Goal: Use online tool/utility: Utilize a website feature to perform a specific function

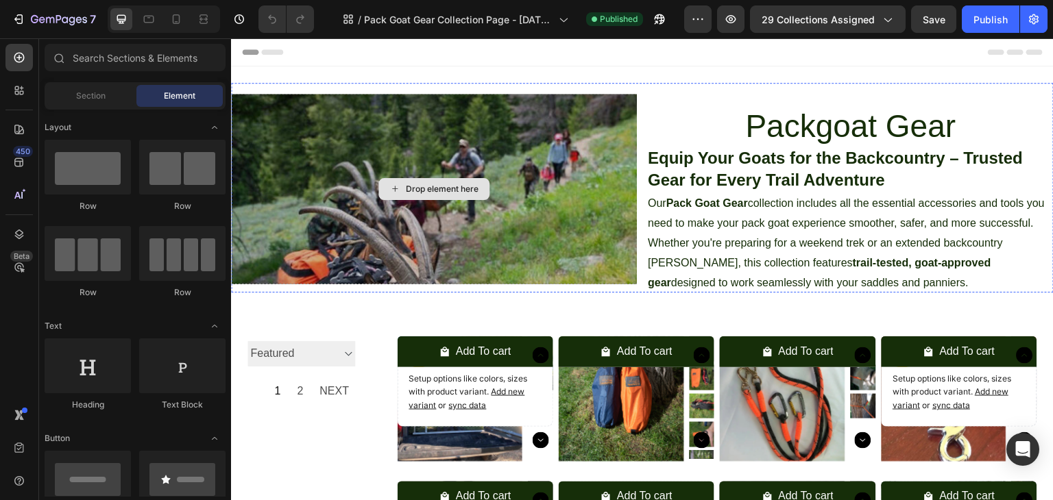
click at [378, 134] on div "Drop element here" at bounding box center [434, 189] width 823 height 191
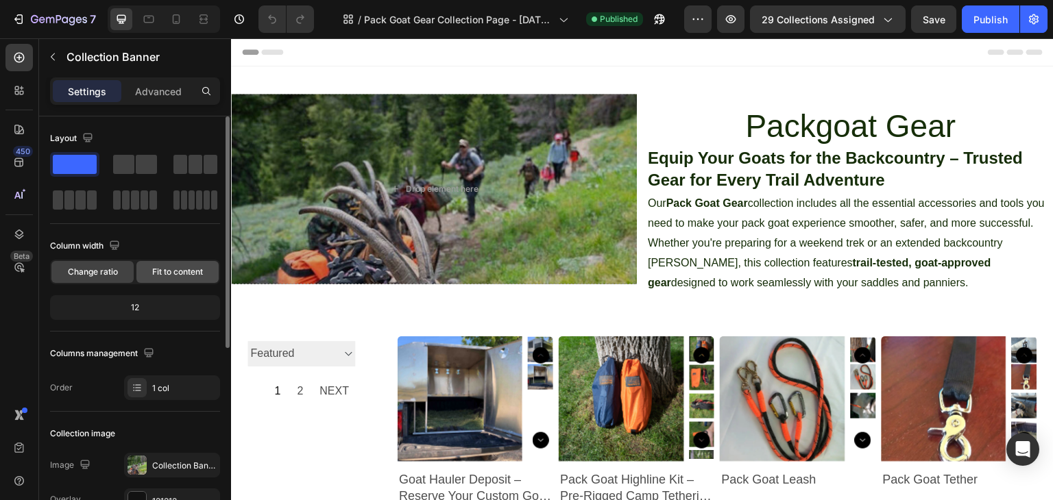
click at [162, 273] on span "Fit to content" at bounding box center [177, 272] width 51 height 12
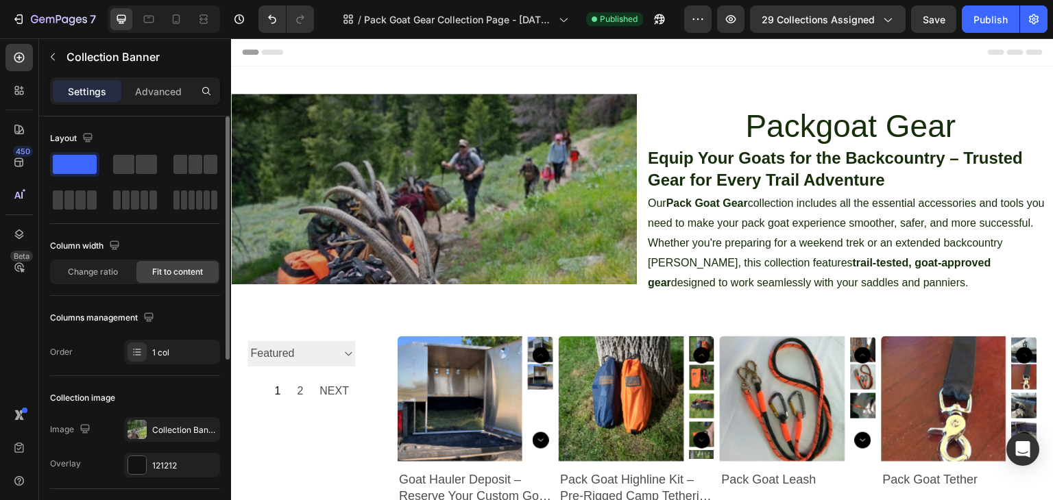
click at [180, 275] on span "Fit to content" at bounding box center [177, 272] width 51 height 12
click at [99, 272] on span "Change ratio" at bounding box center [93, 272] width 50 height 12
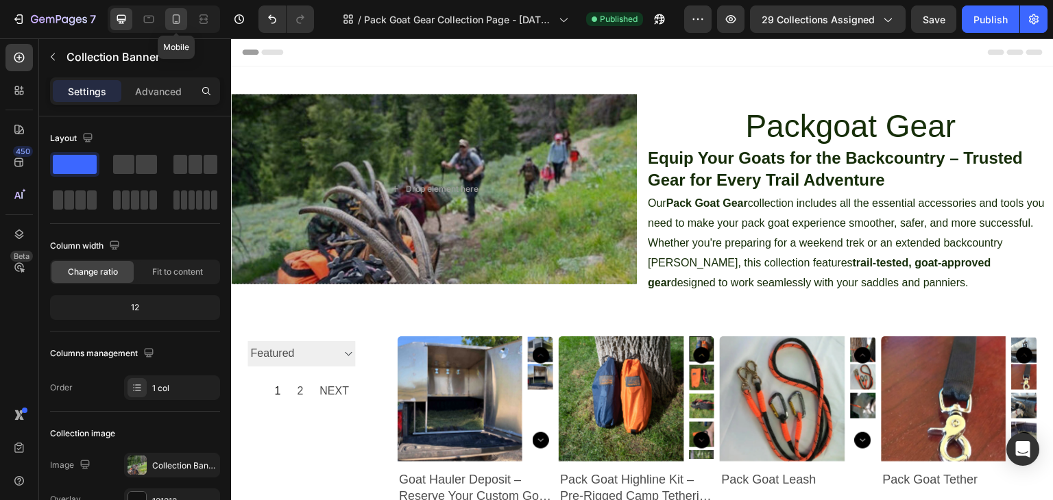
click at [175, 20] on icon at bounding box center [176, 19] width 14 height 14
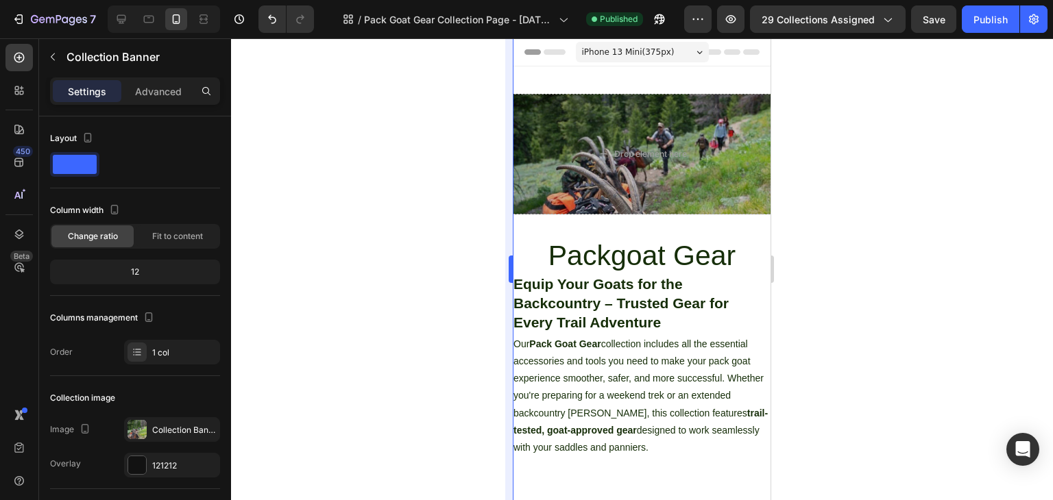
scroll to position [8, 0]
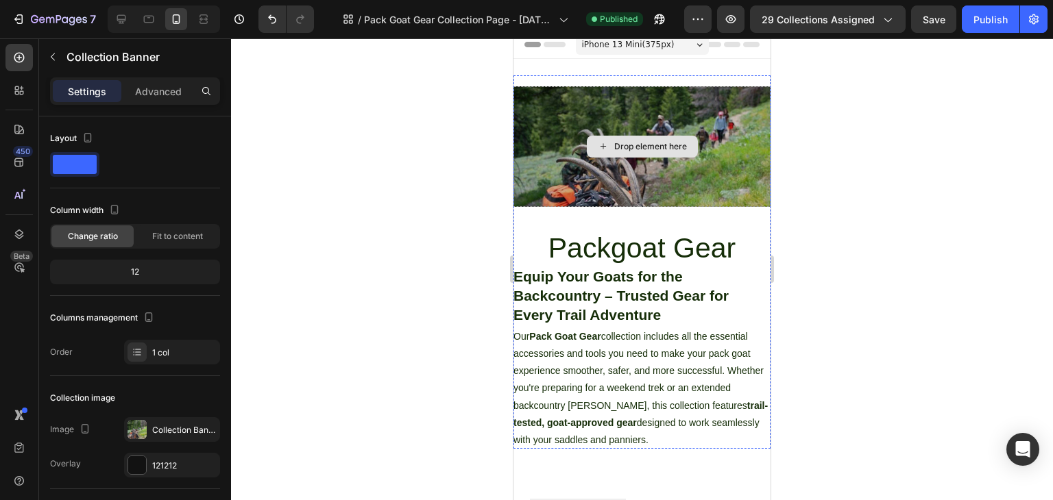
click at [563, 164] on div "Drop element here" at bounding box center [642, 146] width 823 height 121
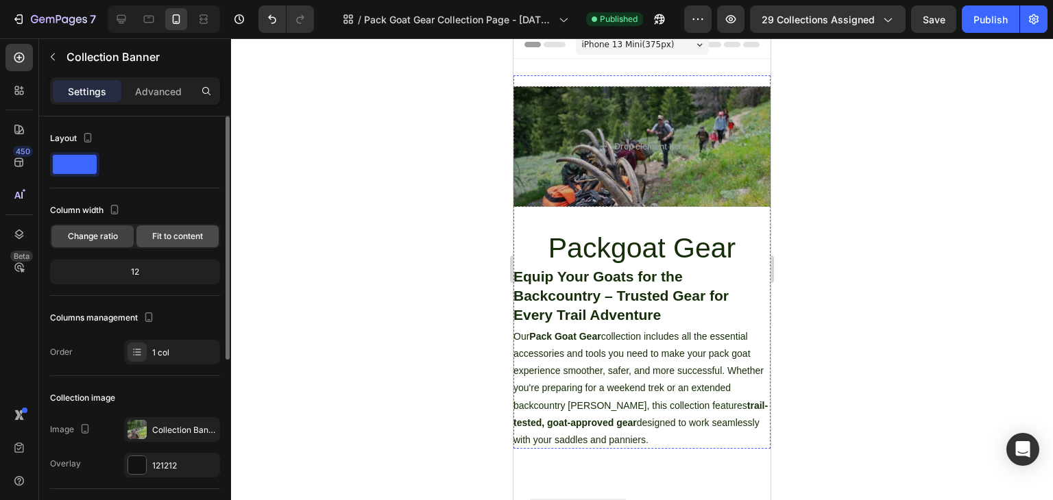
click at [152, 231] on span "Fit to content" at bounding box center [177, 236] width 51 height 12
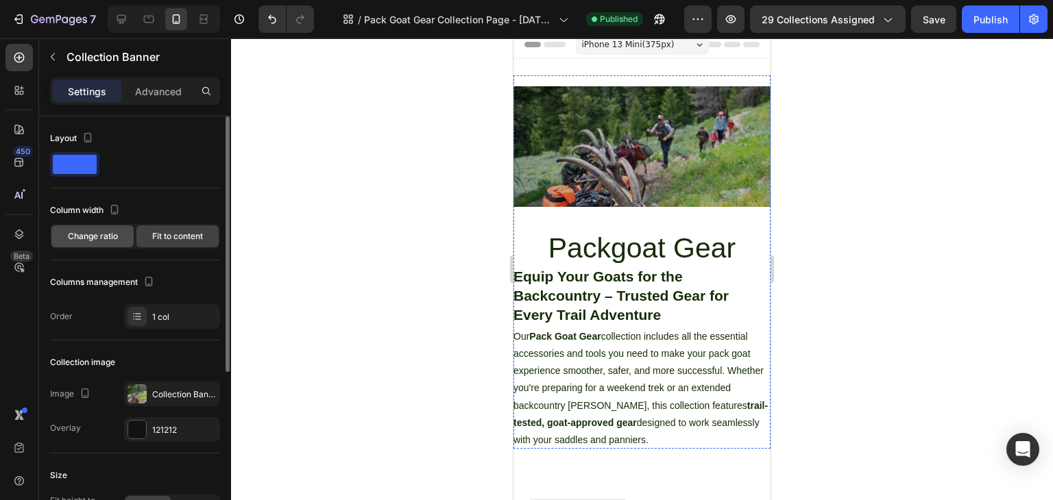
click at [69, 230] on span "Change ratio" at bounding box center [93, 236] width 50 height 12
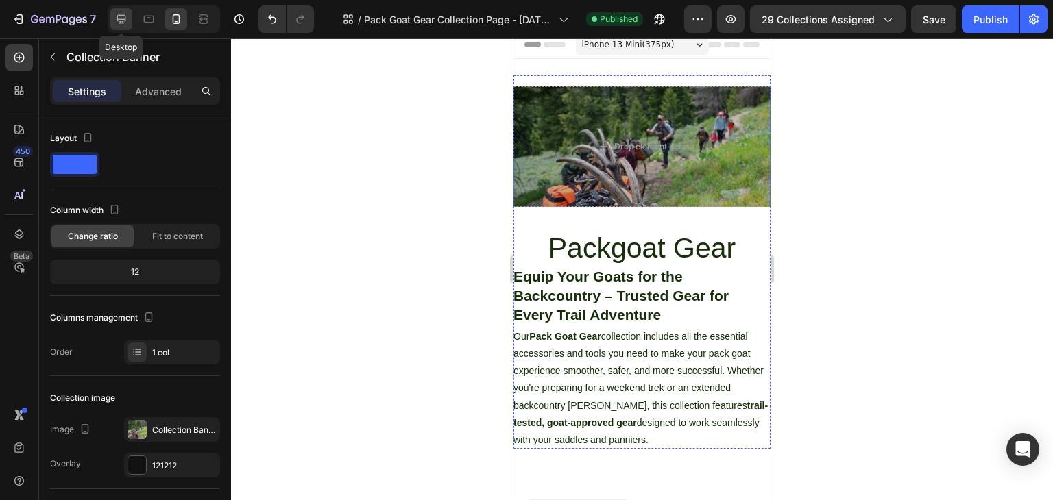
click at [126, 17] on icon at bounding box center [121, 19] width 14 height 14
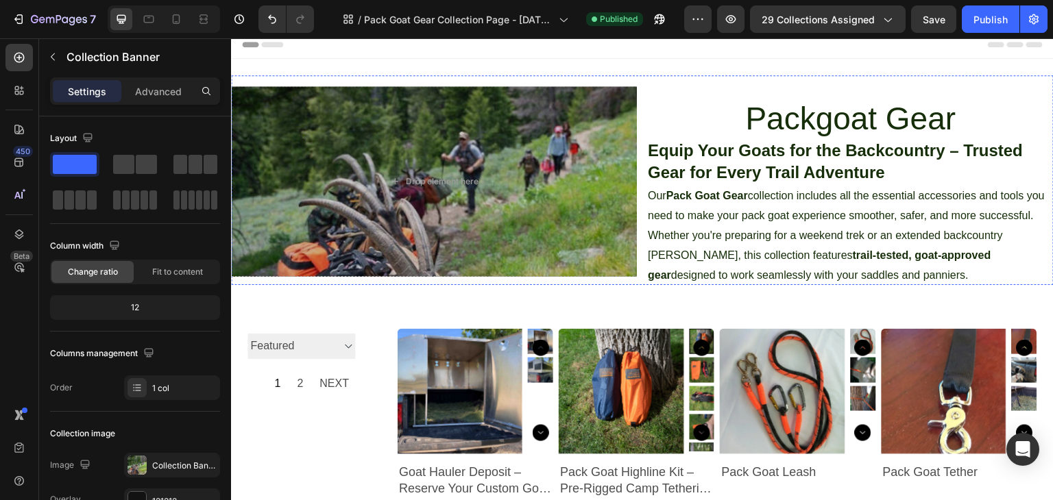
scroll to position [7, 0]
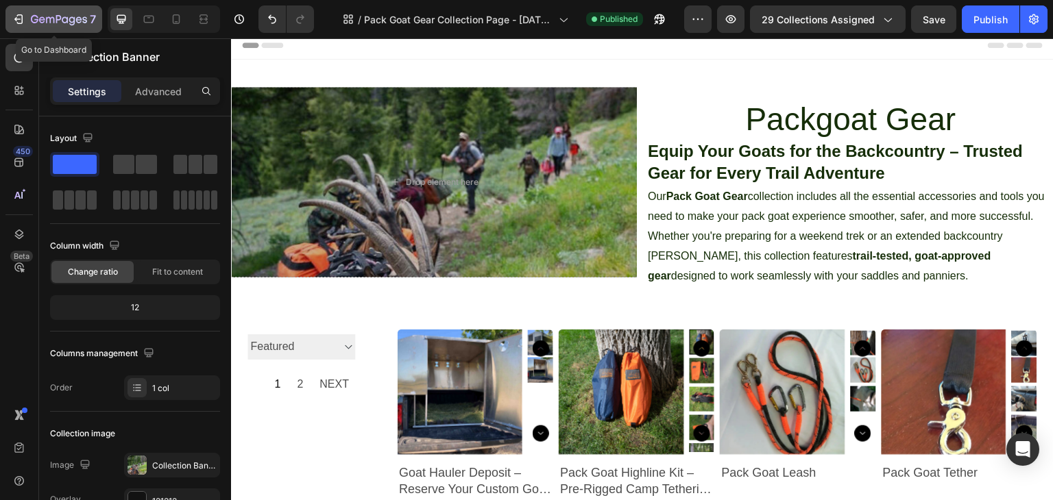
click at [19, 22] on icon "button" at bounding box center [19, 19] width 14 height 14
